Goal: Task Accomplishment & Management: Manage account settings

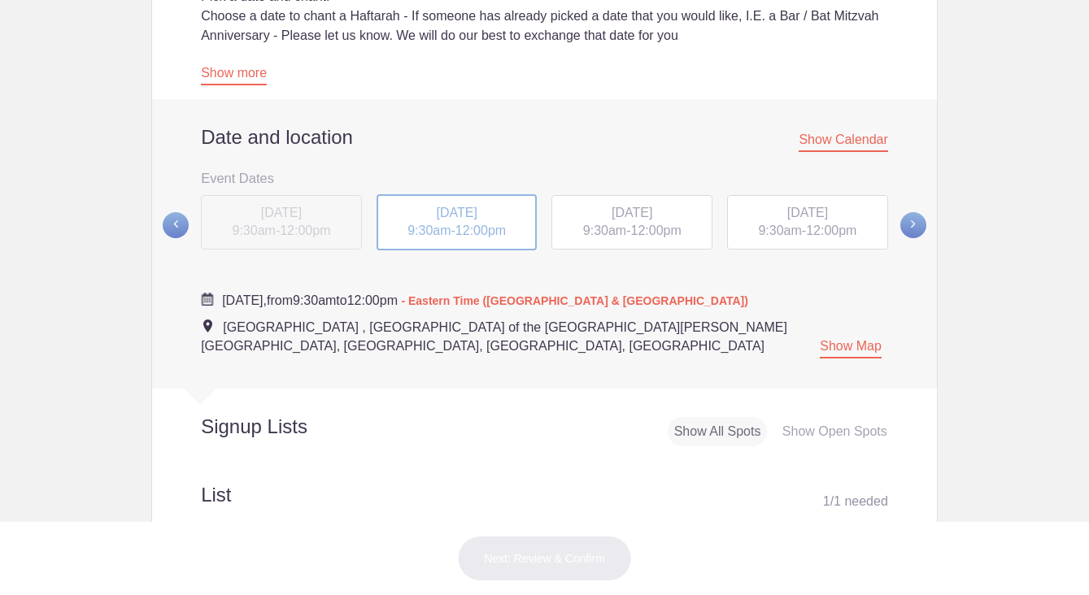
click at [460, 215] on span "[DATE]" at bounding box center [456, 213] width 41 height 14
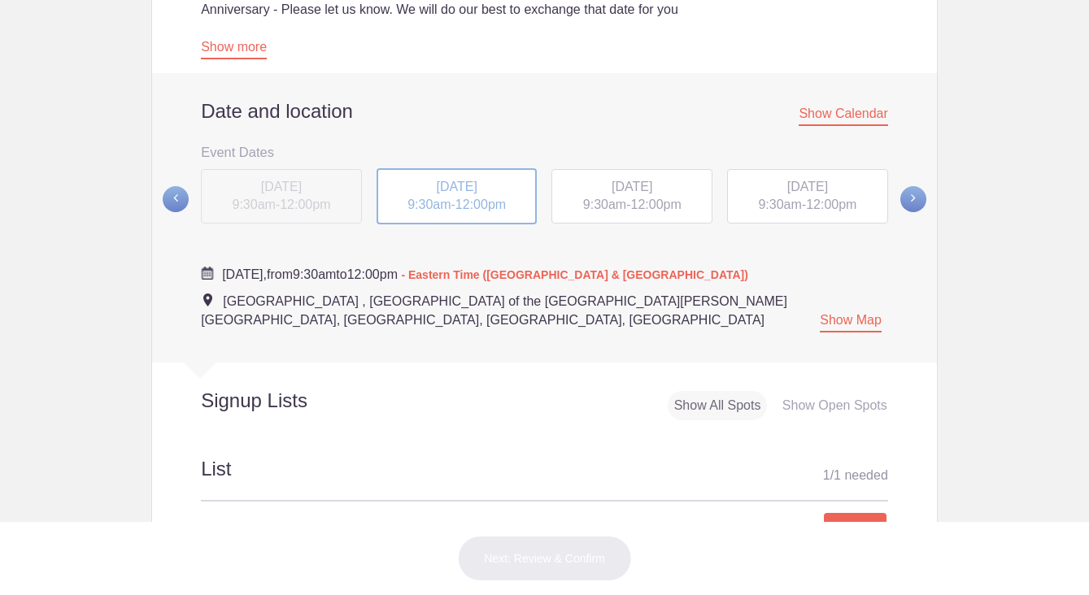
scroll to position [567, 0]
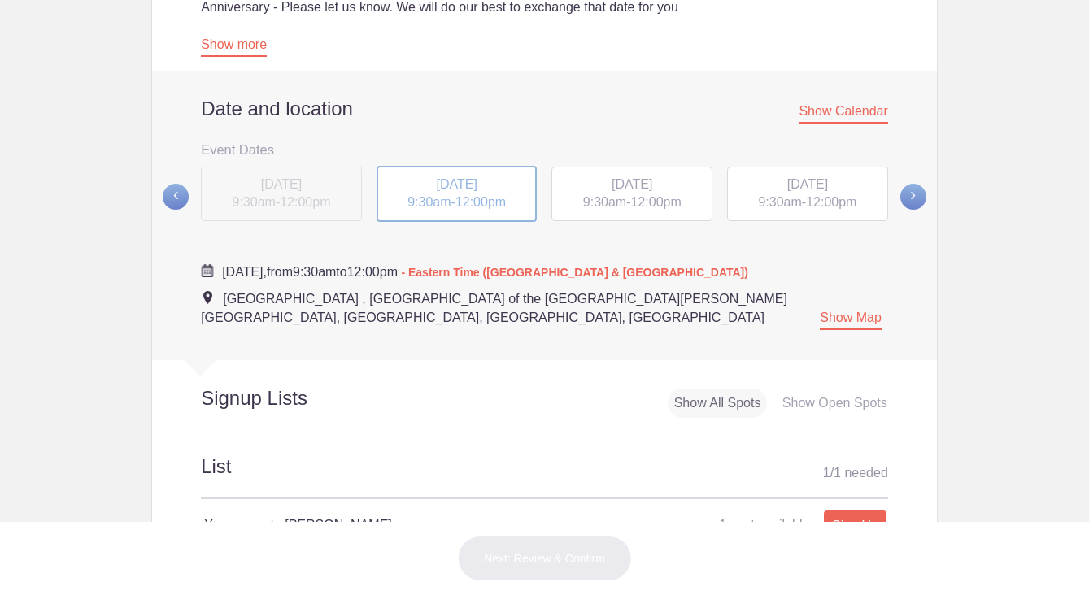
click at [625, 190] on span "[DATE]" at bounding box center [632, 184] width 41 height 14
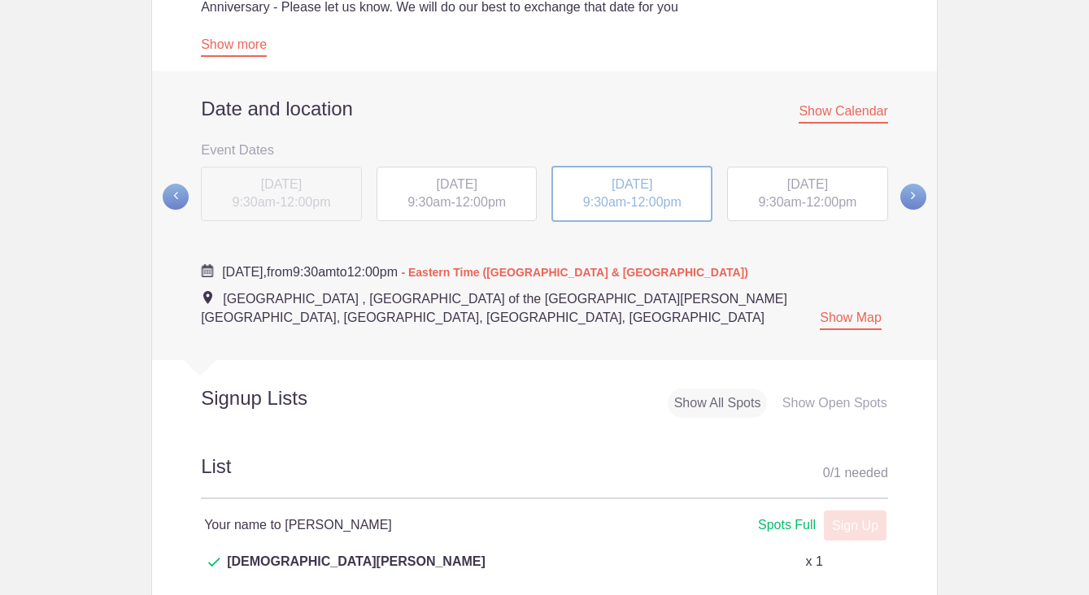
click at [813, 186] on span "[DATE]" at bounding box center [807, 184] width 41 height 14
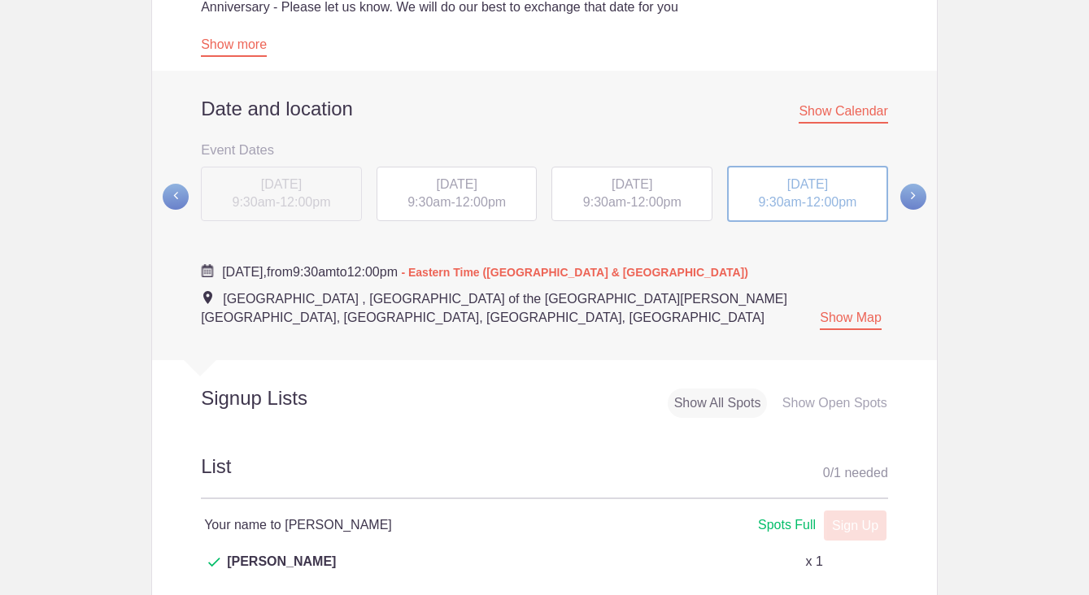
click at [914, 188] on span at bounding box center [913, 197] width 26 height 26
click at [267, 185] on span "[DATE]" at bounding box center [281, 184] width 41 height 14
click at [466, 183] on span "[DATE]" at bounding box center [456, 184] width 41 height 14
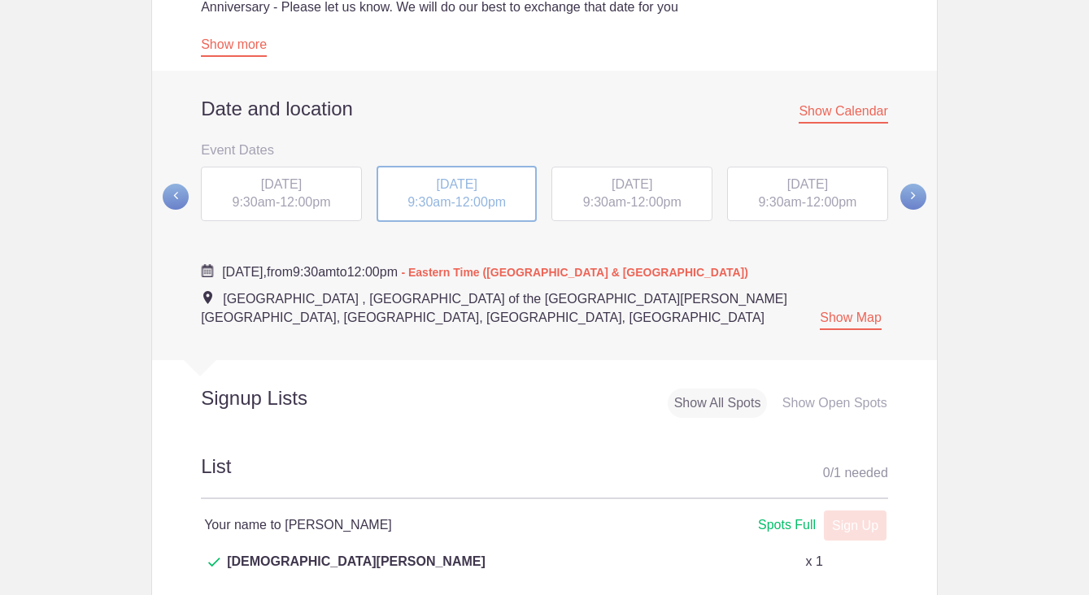
click at [629, 186] on span "[DATE]" at bounding box center [632, 184] width 41 height 14
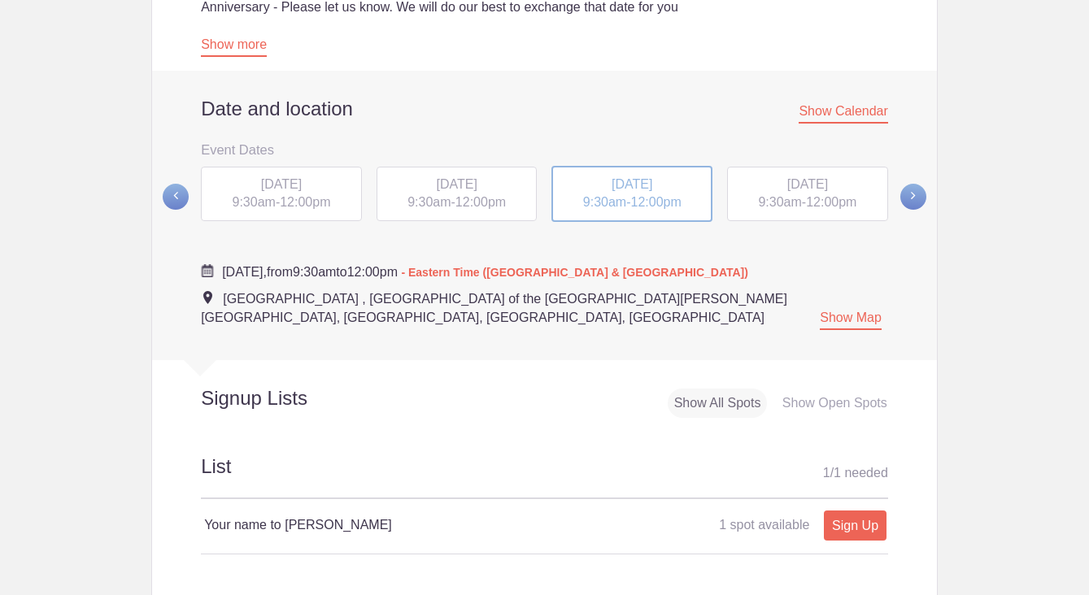
click at [794, 187] on span "[DATE]" at bounding box center [807, 184] width 41 height 14
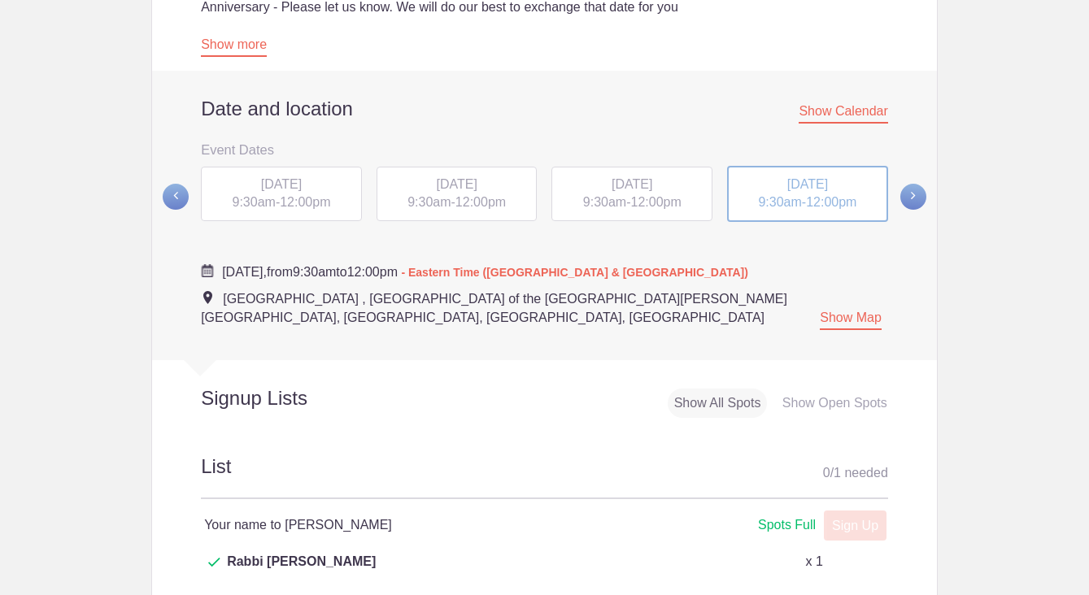
click at [918, 189] on span at bounding box center [913, 197] width 26 height 26
click at [277, 187] on span "[DATE]" at bounding box center [281, 184] width 41 height 14
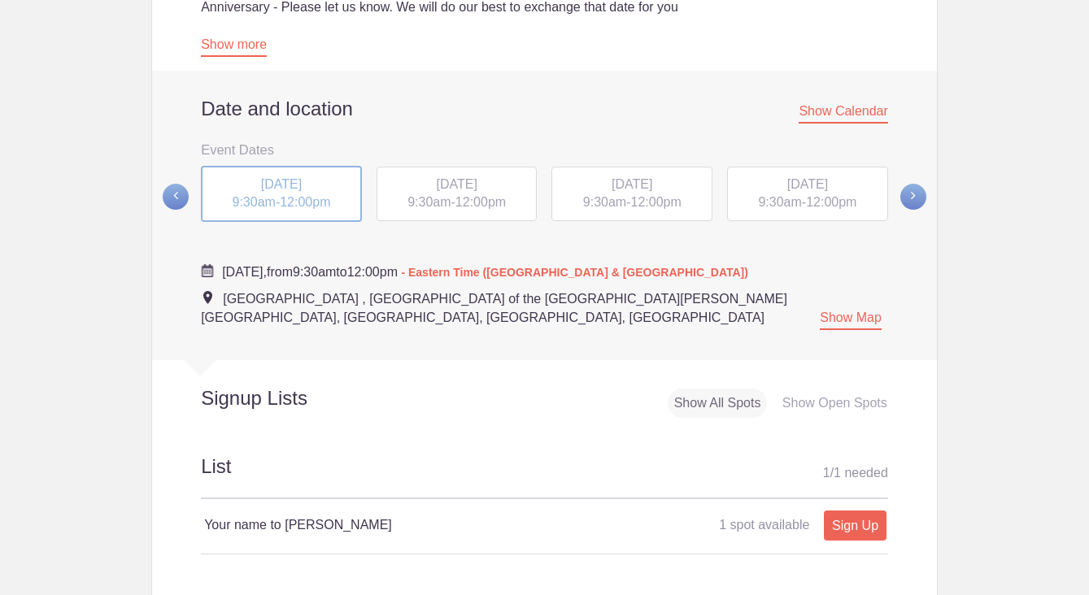
click at [464, 190] on span "[DATE]" at bounding box center [456, 184] width 41 height 14
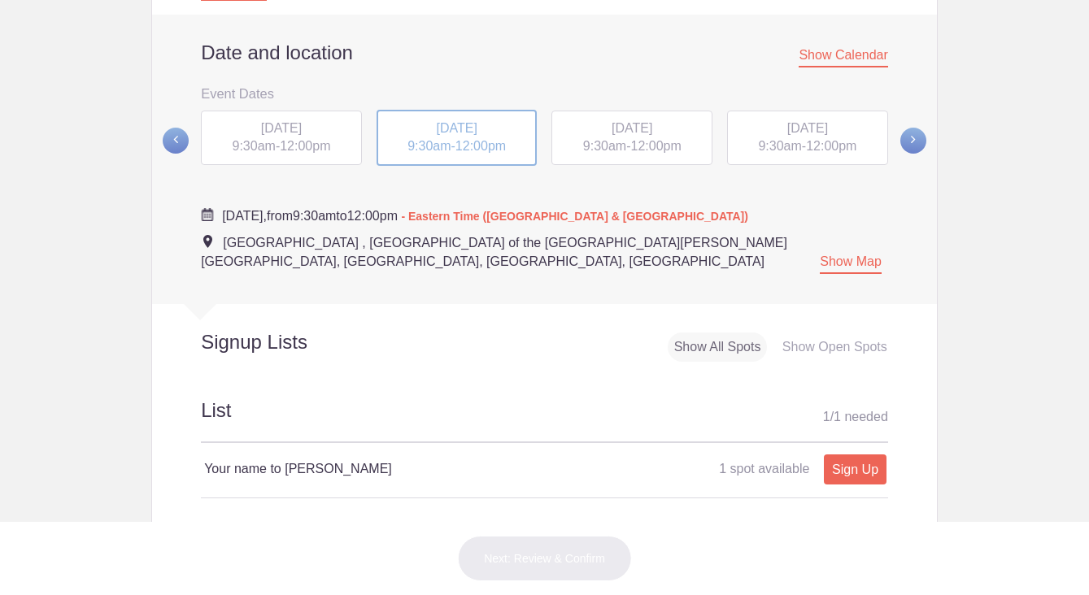
scroll to position [581, 0]
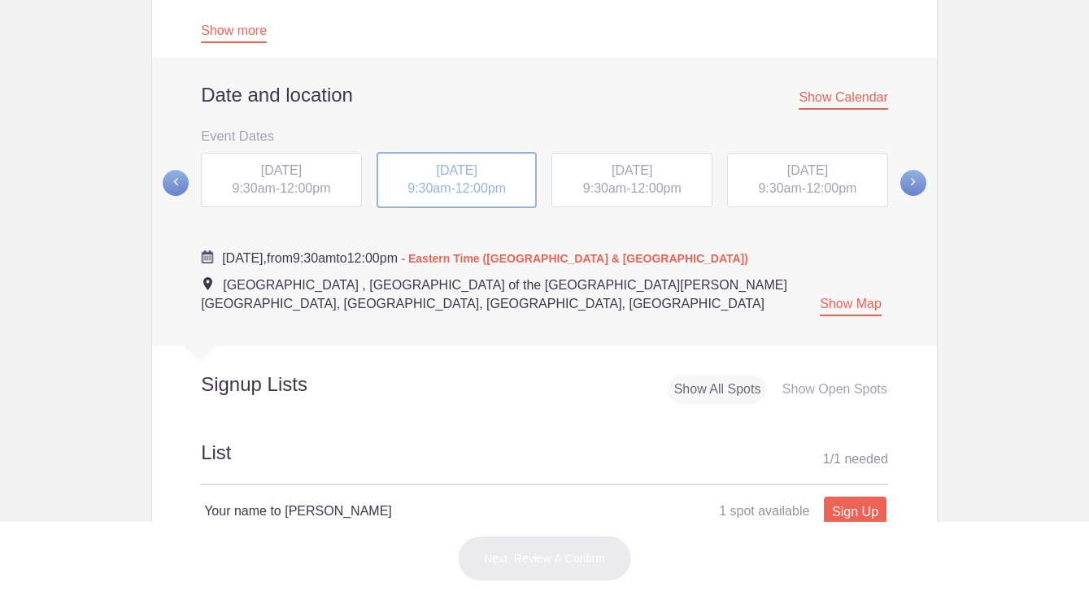
click at [644, 177] on div "[DATE] 9:30am - 12:00pm" at bounding box center [632, 180] width 161 height 55
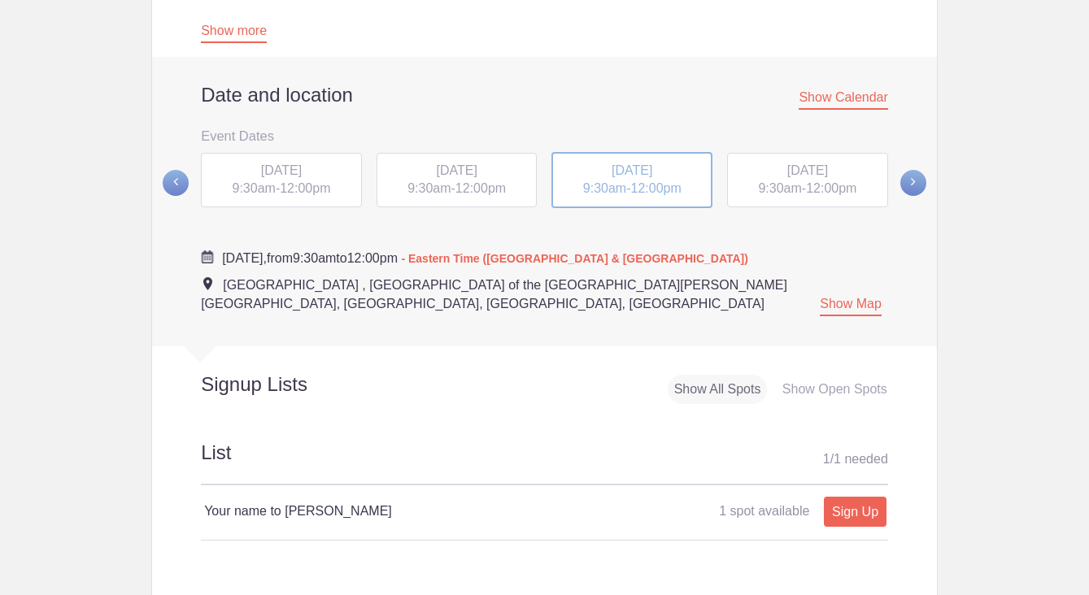
click at [821, 177] on div "[DATE] 9:30am - 12:00pm" at bounding box center [807, 180] width 161 height 55
